Goal: Task Accomplishment & Management: Use online tool/utility

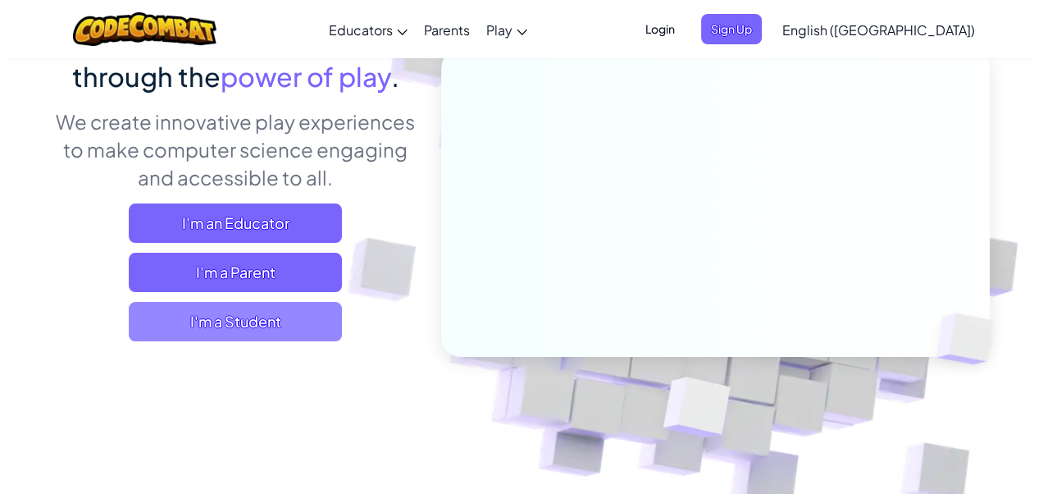
scroll to position [246, 0]
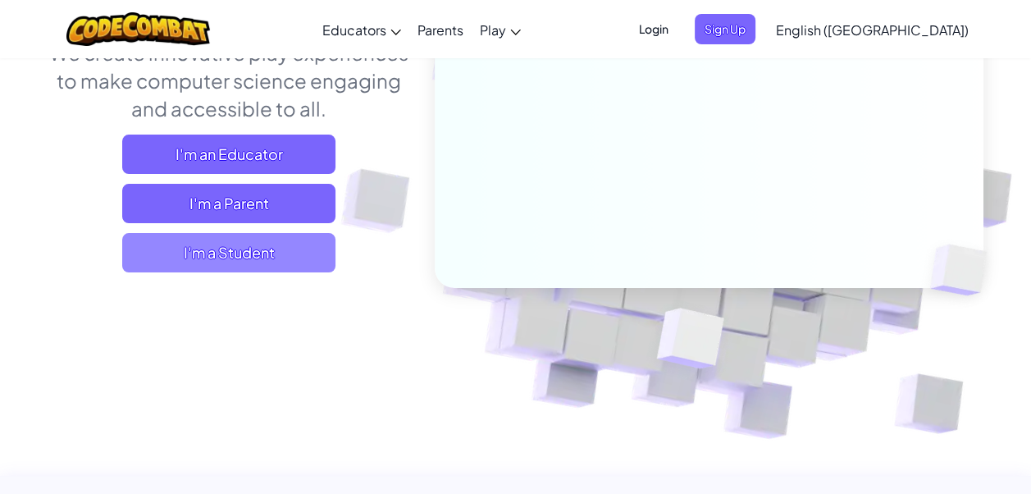
click at [216, 258] on span "I'm a Student" at bounding box center [228, 252] width 213 height 39
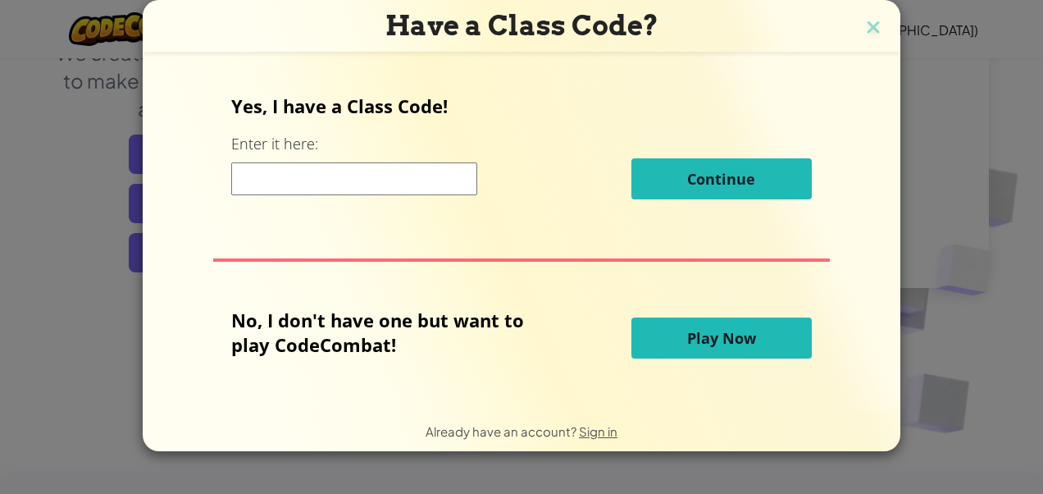
click at [647, 335] on button "Play Now" at bounding box center [721, 337] width 180 height 41
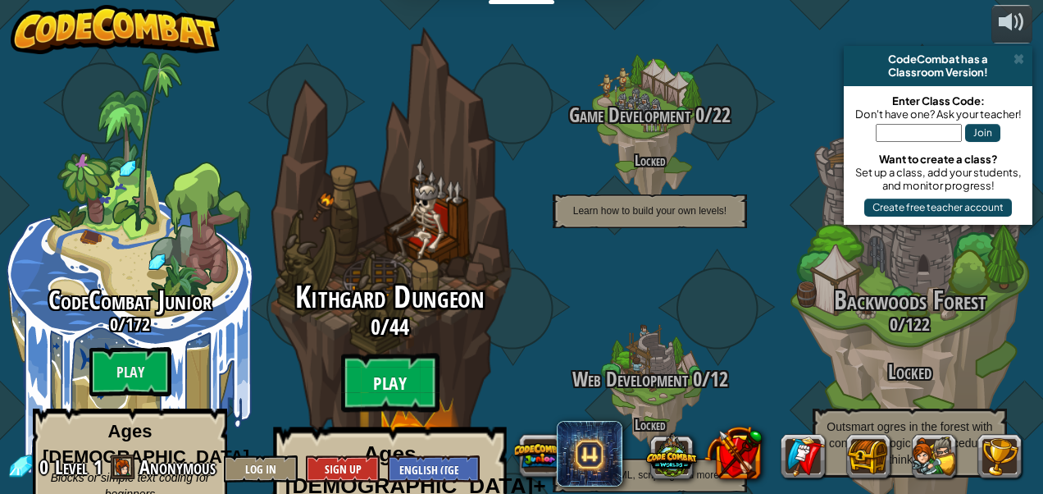
click at [369, 353] on btn "Play" at bounding box center [390, 382] width 98 height 59
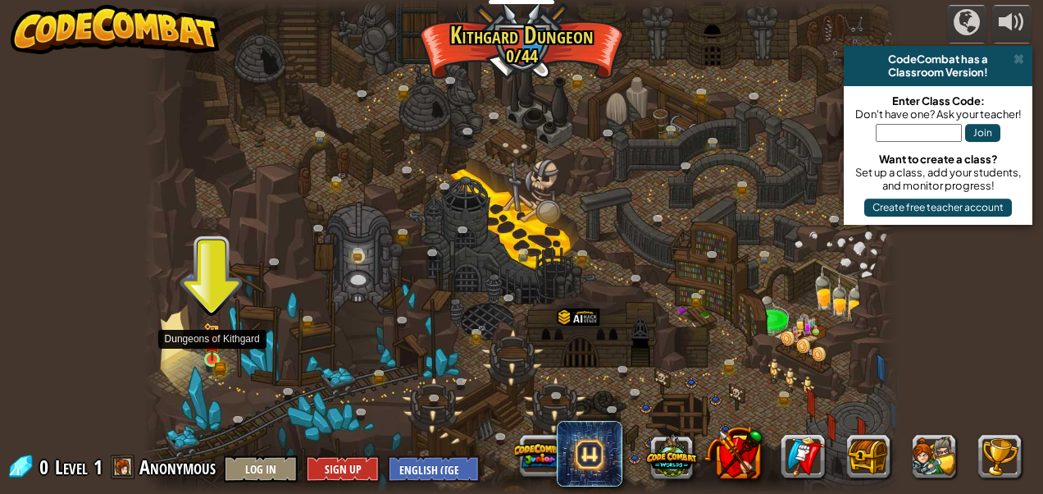
click at [219, 348] on img at bounding box center [211, 341] width 17 height 38
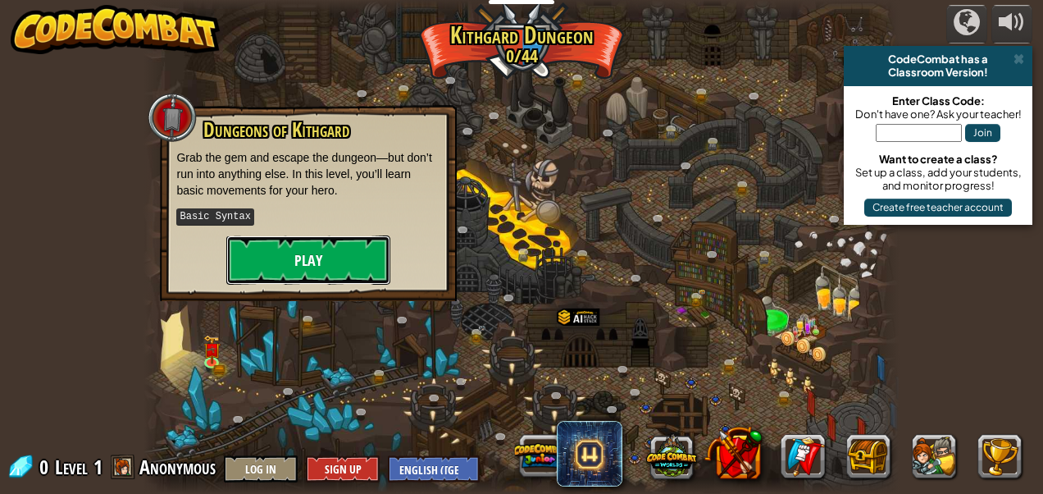
click at [244, 261] on button "Play" at bounding box center [308, 259] width 164 height 49
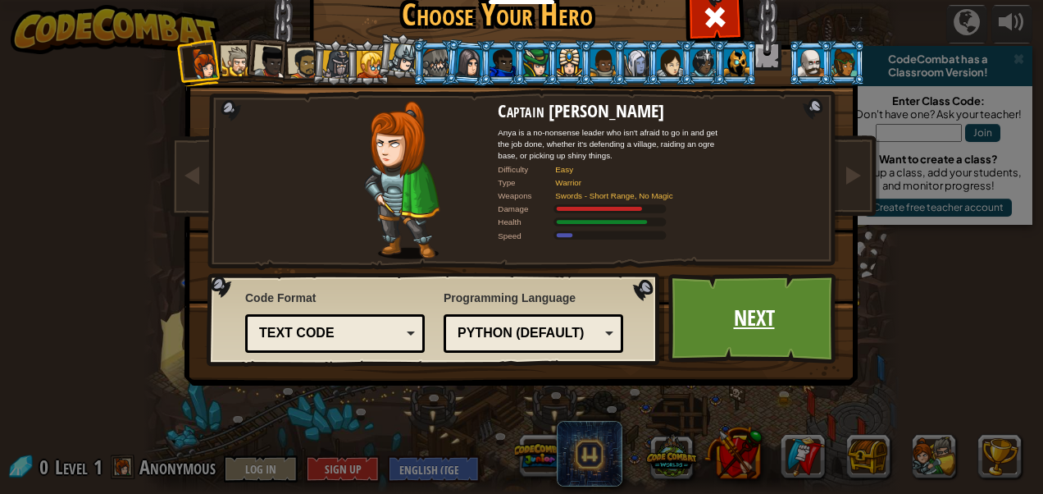
click at [731, 307] on link "Next" at bounding box center [753, 318] width 171 height 90
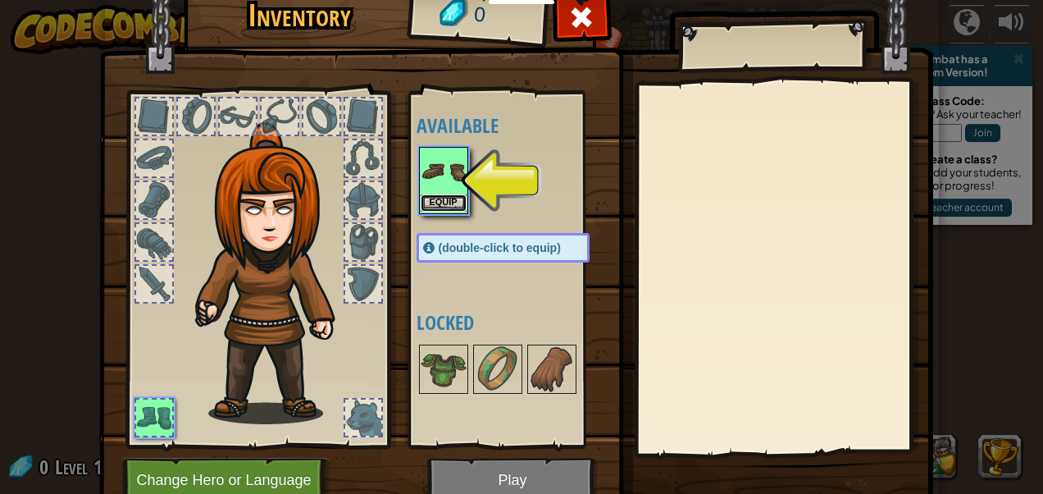
click at [445, 194] on button "Equip" at bounding box center [444, 202] width 46 height 17
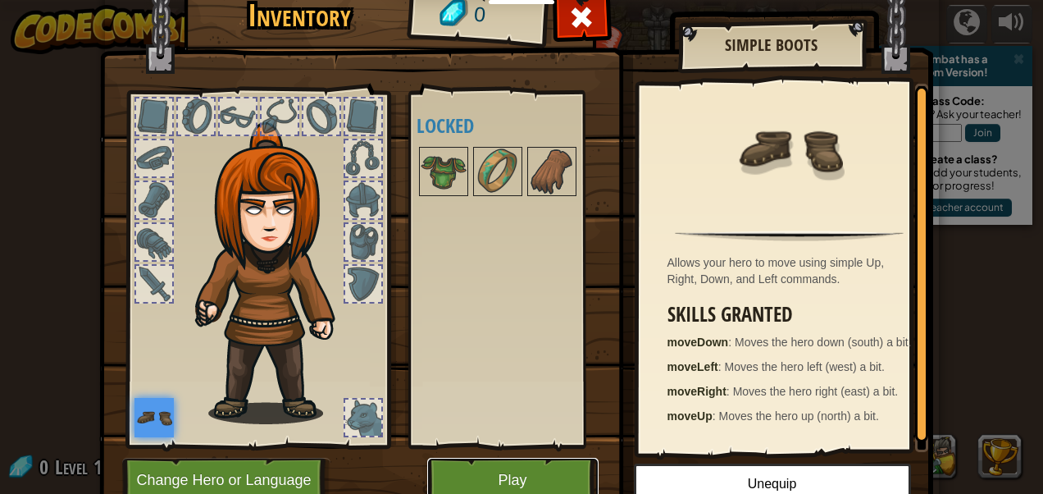
click at [480, 471] on button "Play" at bounding box center [512, 479] width 171 height 45
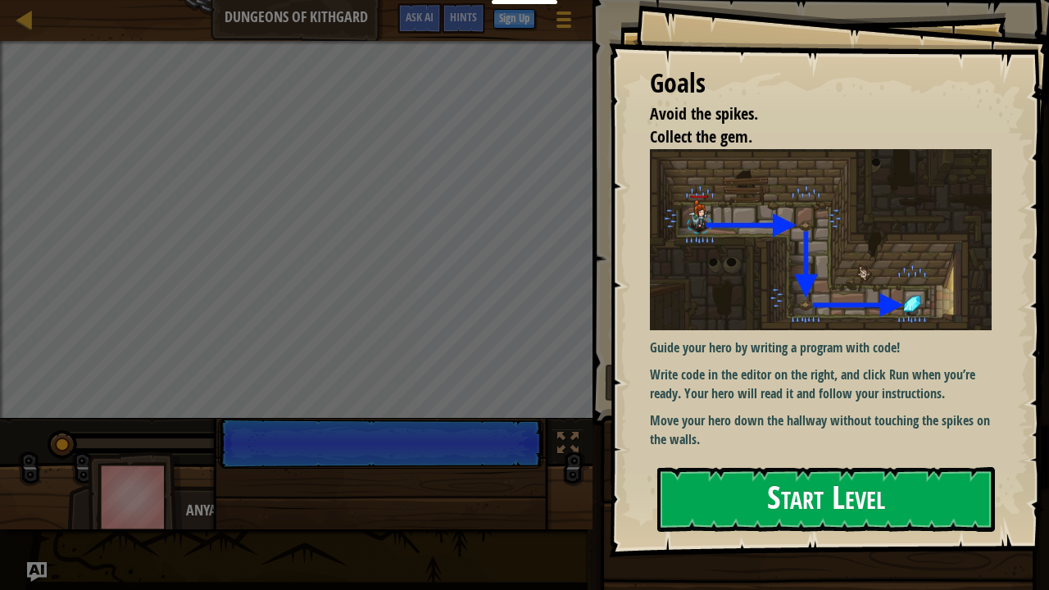
click at [841, 493] on button "Start Level" at bounding box center [827, 499] width 338 height 65
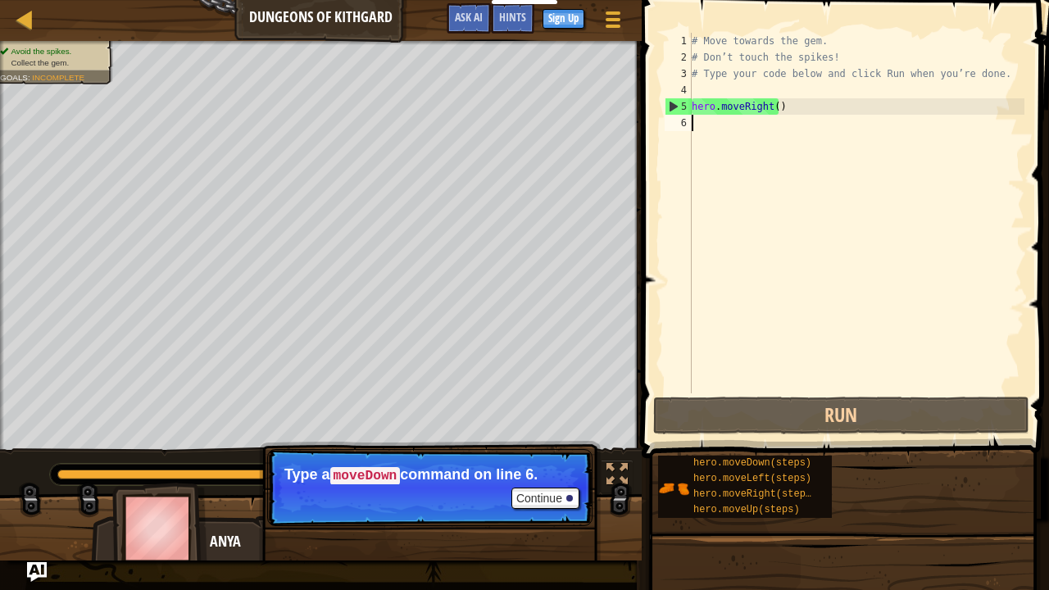
click at [731, 127] on div "# Move towards the gem. # Don’t touch the spikes! # Type your code below and cl…" at bounding box center [857, 230] width 336 height 394
type textarea "h"
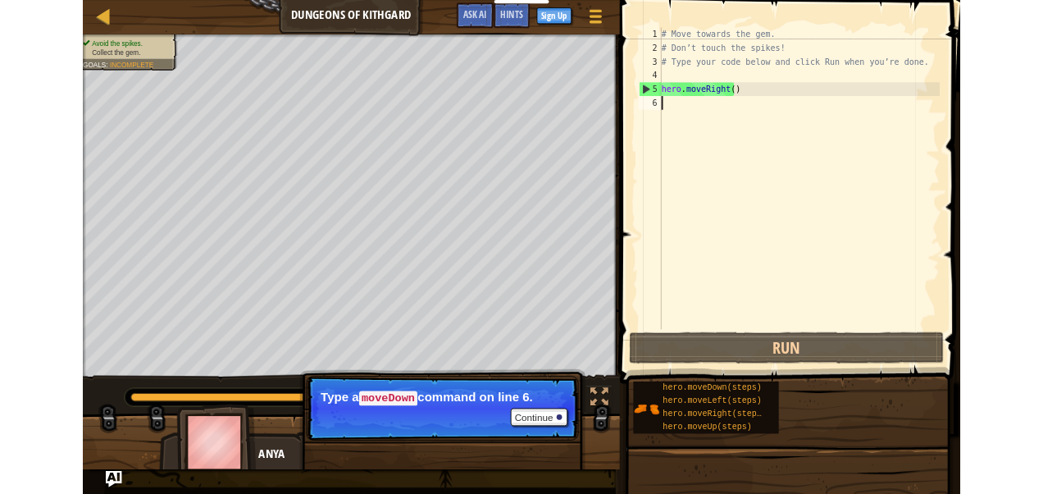
scroll to position [7, 0]
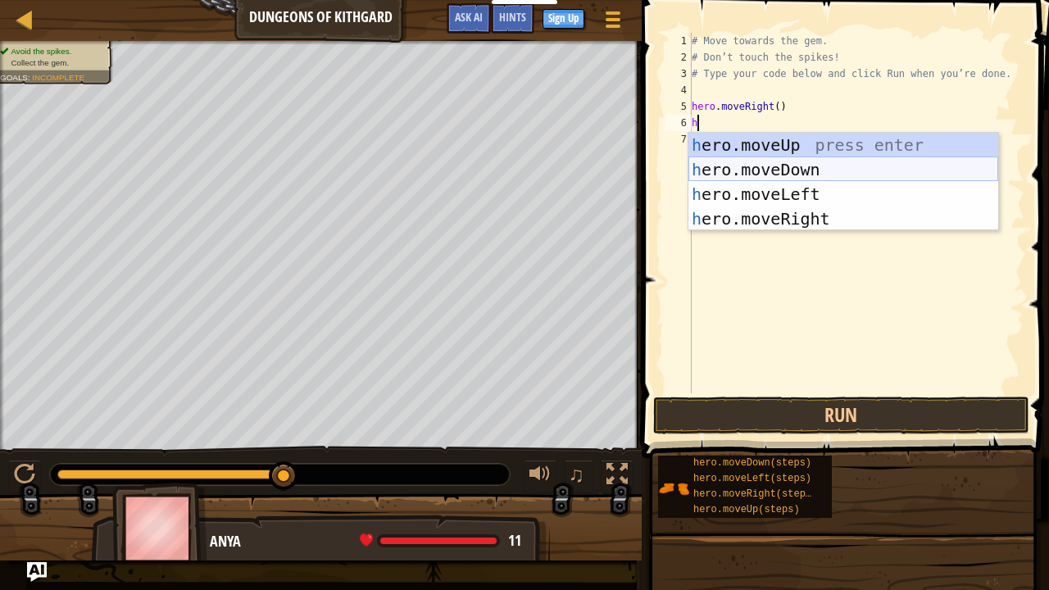
click at [720, 163] on div "h ero.moveUp press enter h ero.moveDown press enter h ero.moveLeft press enter …" at bounding box center [844, 207] width 310 height 148
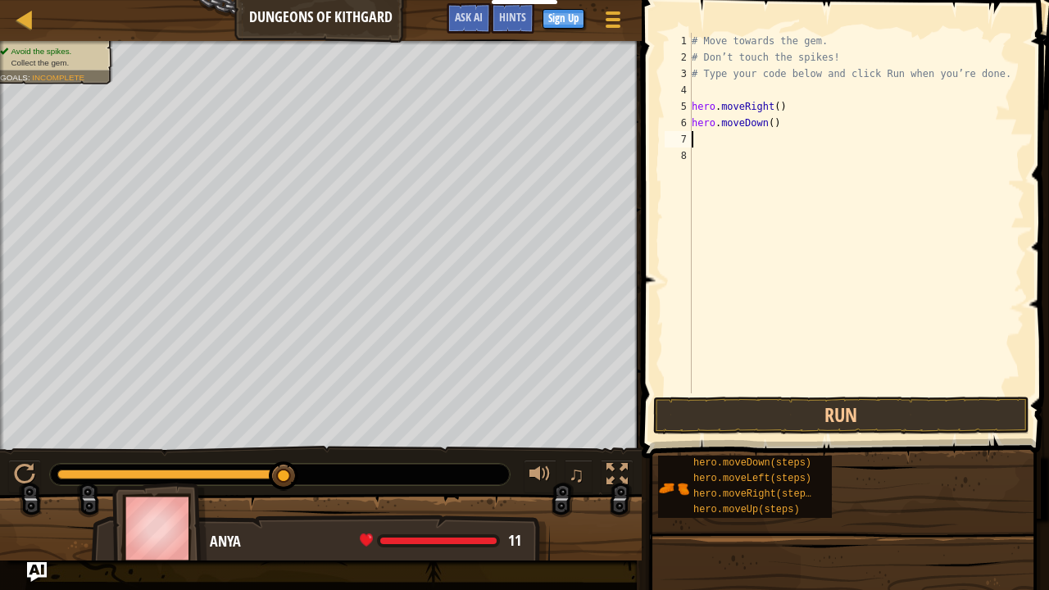
type textarea "h"
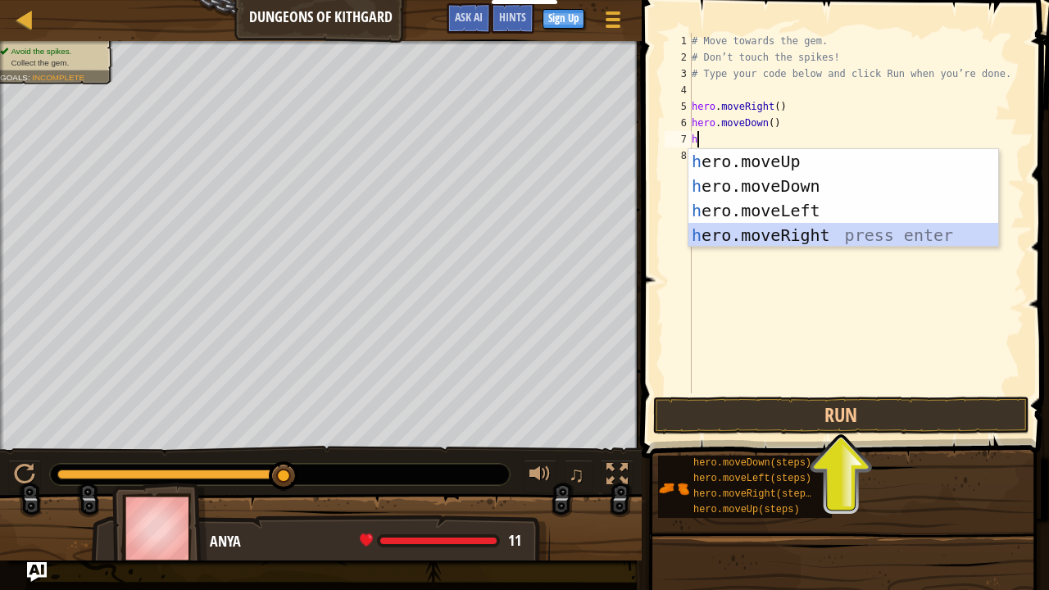
click at [729, 230] on div "h ero.moveUp press enter h ero.moveDown press enter h ero.moveLeft press enter …" at bounding box center [844, 223] width 310 height 148
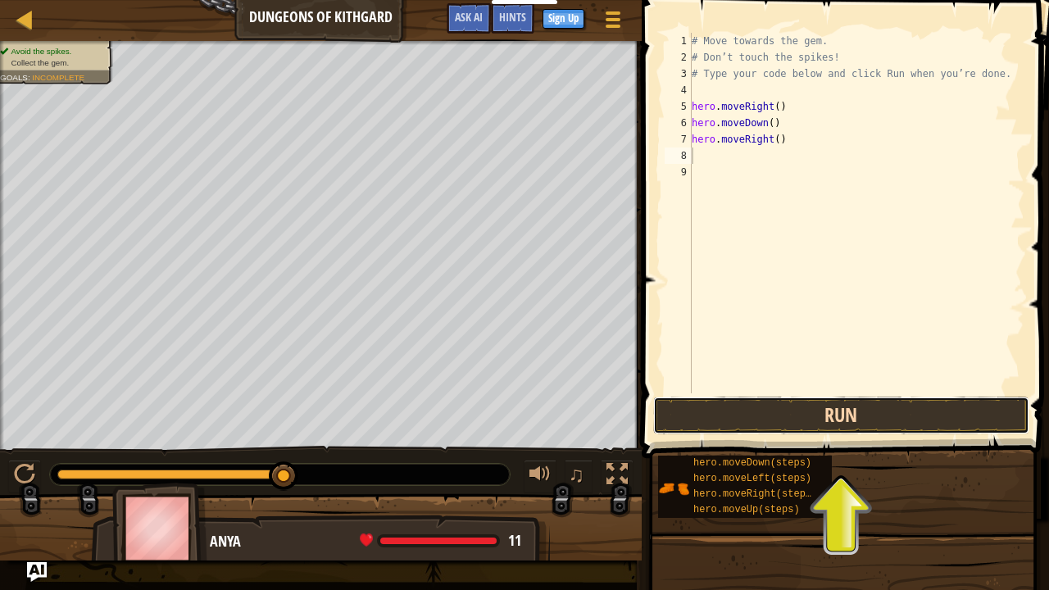
click at [762, 404] on button "Run" at bounding box center [841, 416] width 376 height 38
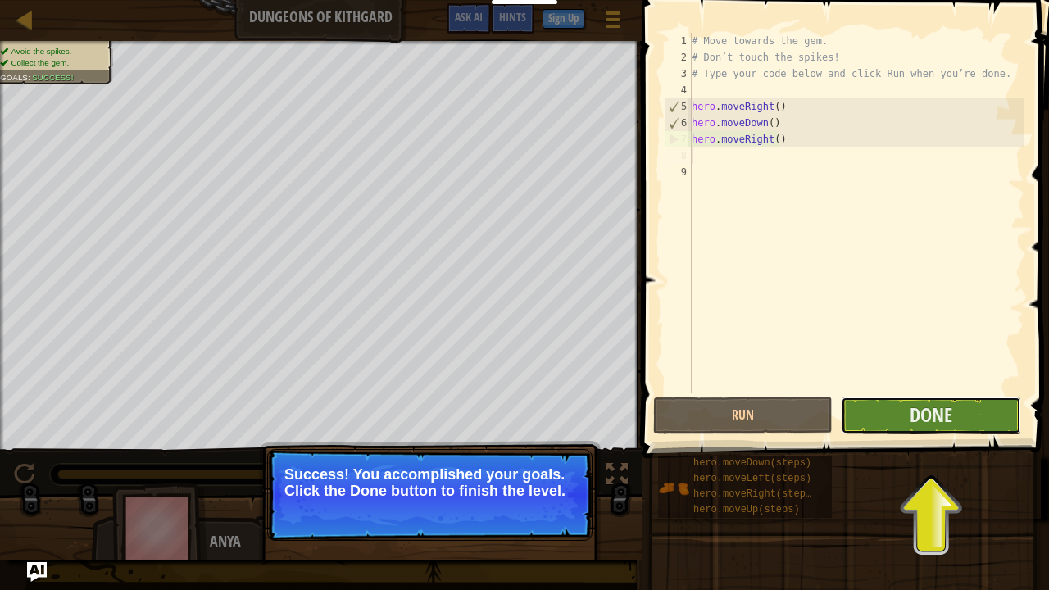
click at [899, 407] on button "Done" at bounding box center [931, 416] width 180 height 38
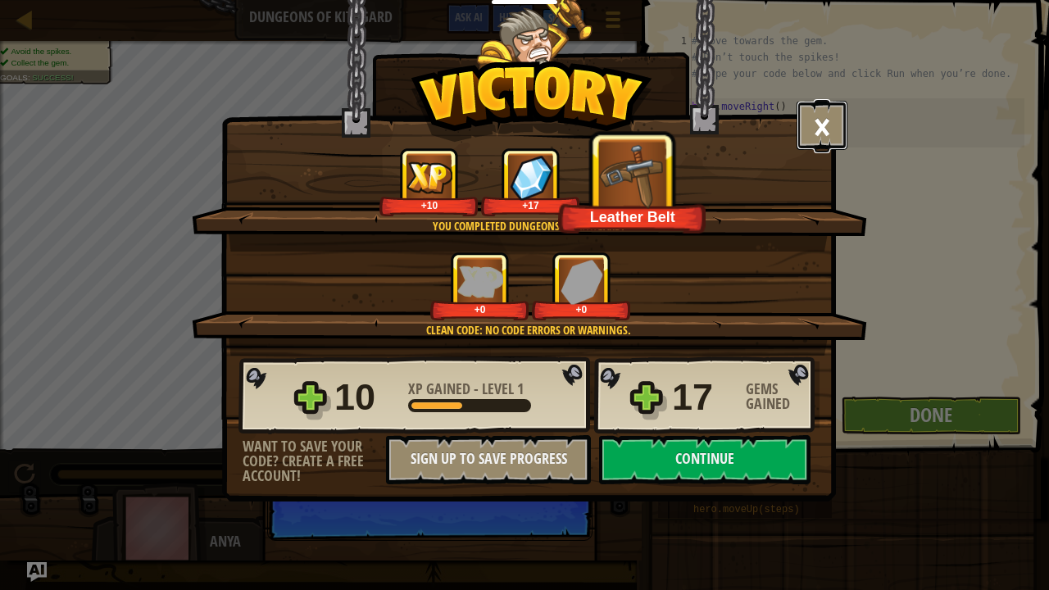
click at [832, 112] on button "×" at bounding box center [822, 125] width 51 height 49
